Goal: Navigation & Orientation: Find specific page/section

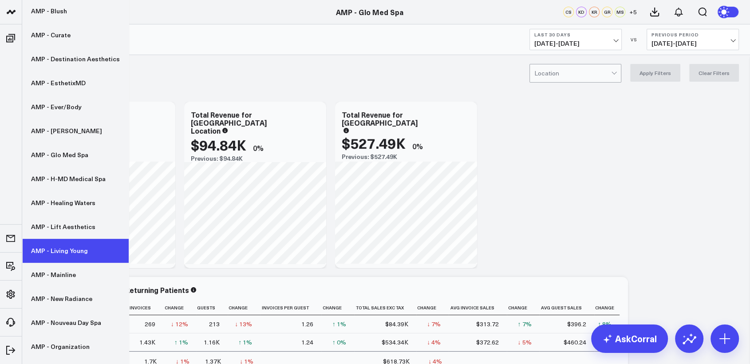
scroll to position [146, 0]
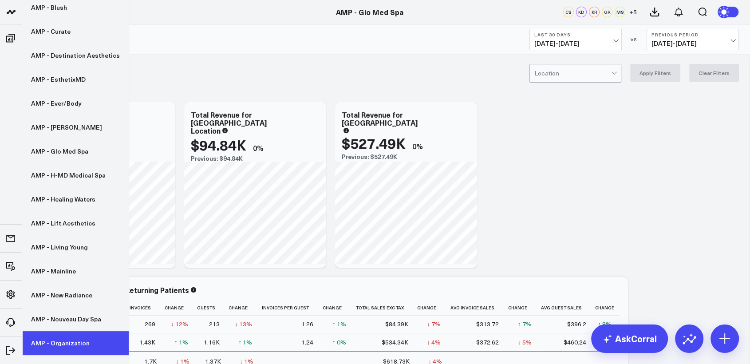
click at [48, 343] on link "AMP - Organization" at bounding box center [75, 343] width 107 height 24
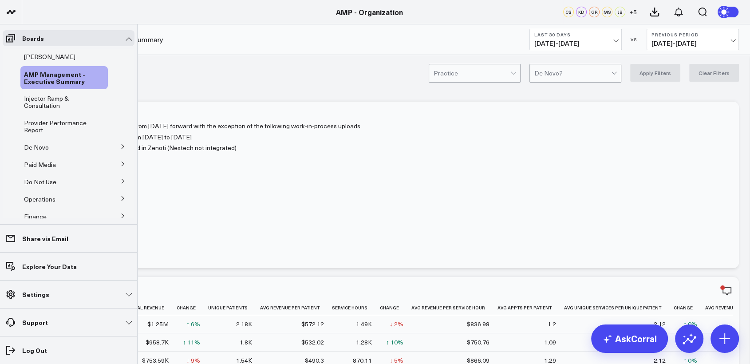
click at [115, 145] on button at bounding box center [122, 145] width 23 height 13
click at [42, 146] on span "De Novo" at bounding box center [36, 147] width 25 height 8
click at [120, 147] on icon at bounding box center [122, 146] width 5 height 5
click at [36, 189] on span "De Novo Charts" at bounding box center [51, 186] width 45 height 8
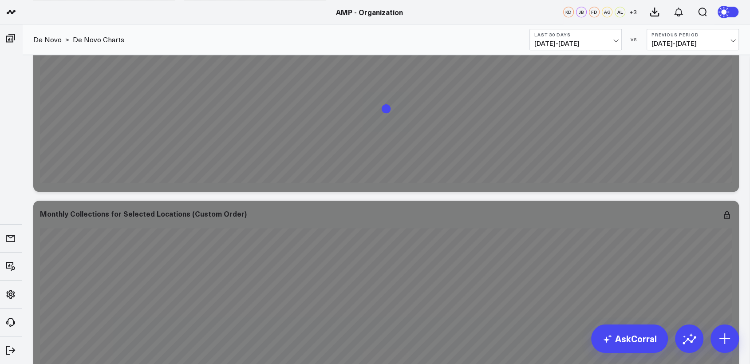
scroll to position [780, 0]
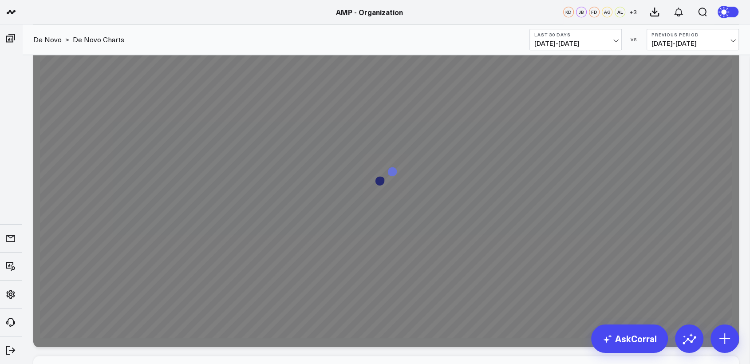
drag, startPoint x: 746, startPoint y: 133, endPoint x: 745, endPoint y: 114, distance: 19.5
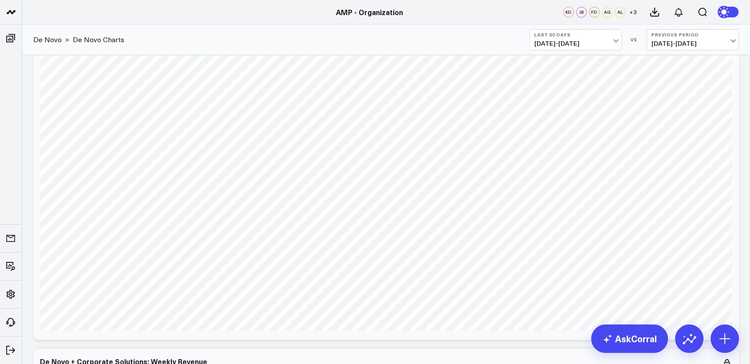
scroll to position [1208, 0]
